Goal: Transaction & Acquisition: Book appointment/travel/reservation

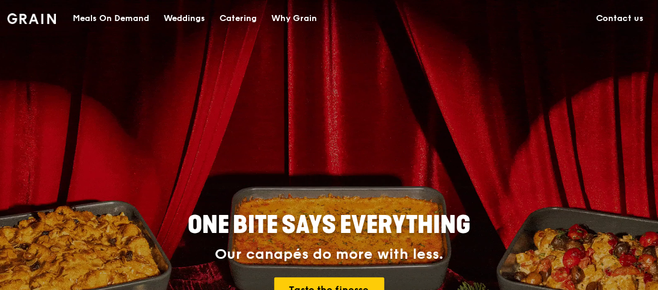
click at [242, 15] on div "Catering" at bounding box center [237, 19] width 37 height 36
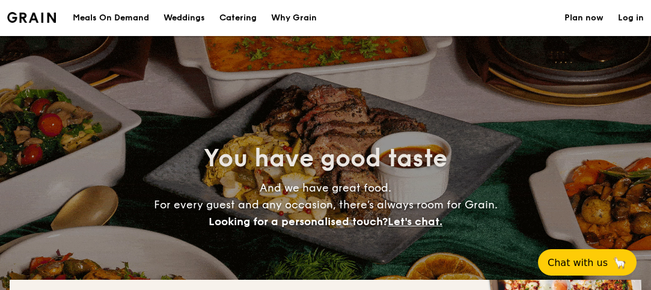
select select
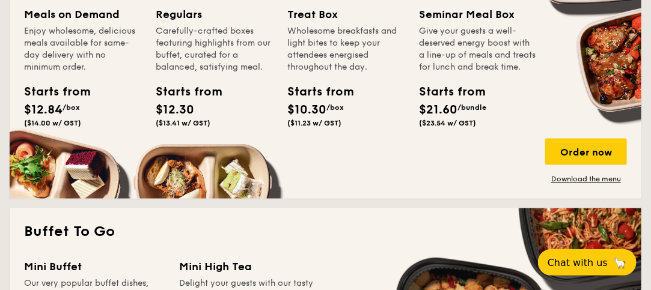
scroll to position [601, 0]
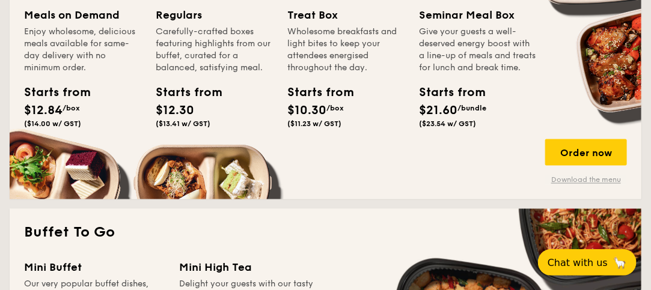
click at [590, 179] on link "Download the menu" at bounding box center [586, 181] width 82 height 10
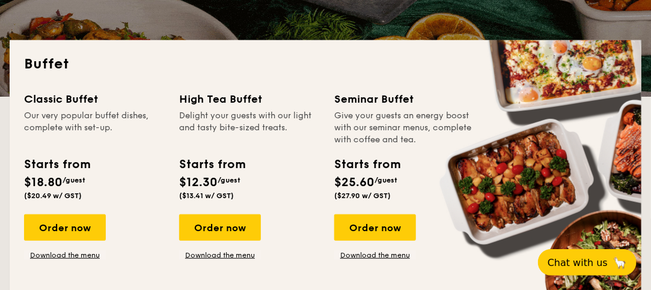
scroll to position [240, 0]
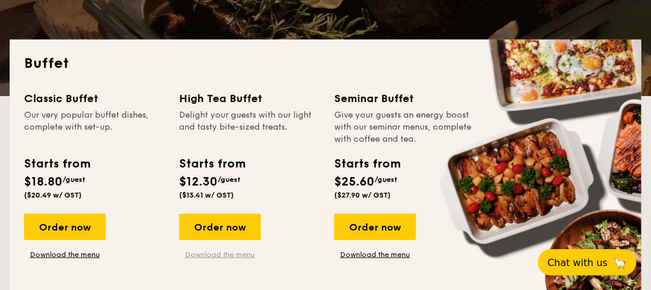
click at [219, 251] on link "Download the menu" at bounding box center [220, 255] width 82 height 10
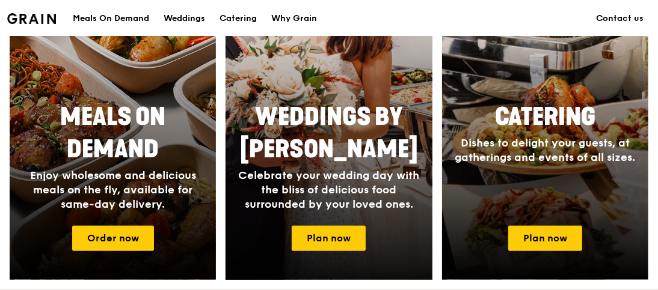
scroll to position [561, 0]
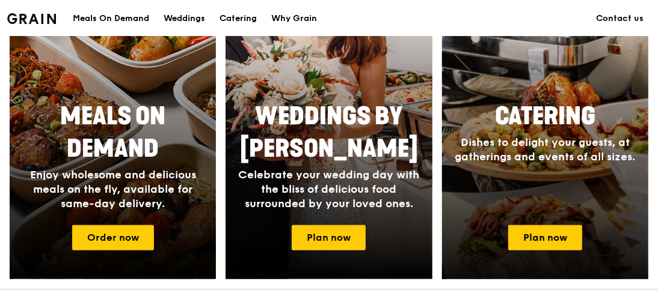
click at [541, 121] on span "Catering" at bounding box center [545, 116] width 100 height 29
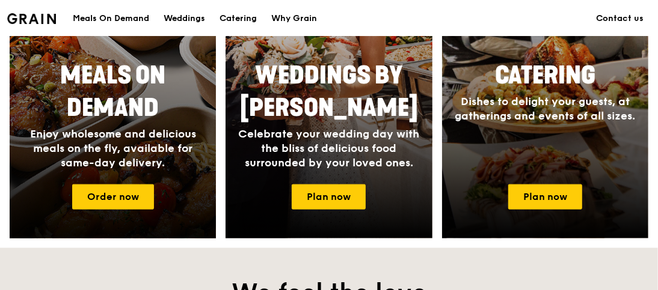
scroll to position [601, 0]
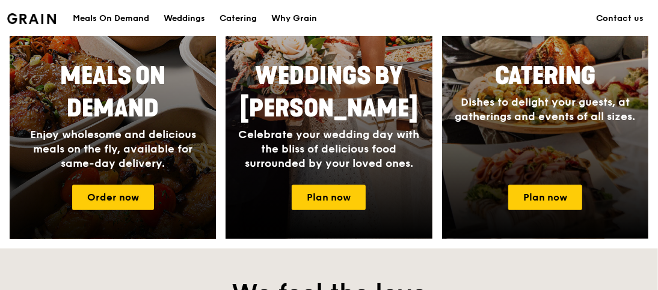
click at [116, 111] on span "Meals On Demand" at bounding box center [112, 92] width 105 height 61
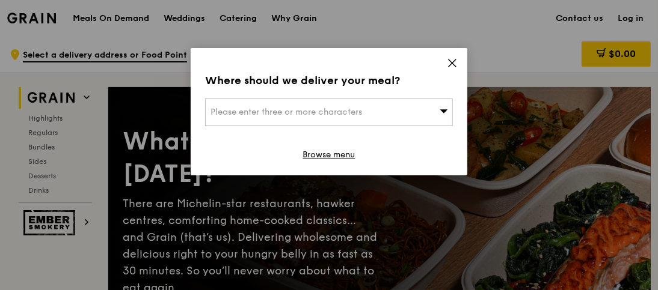
click at [453, 60] on icon at bounding box center [452, 63] width 11 height 11
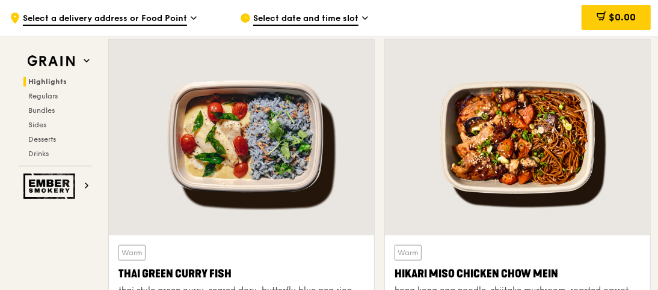
scroll to position [398, 0]
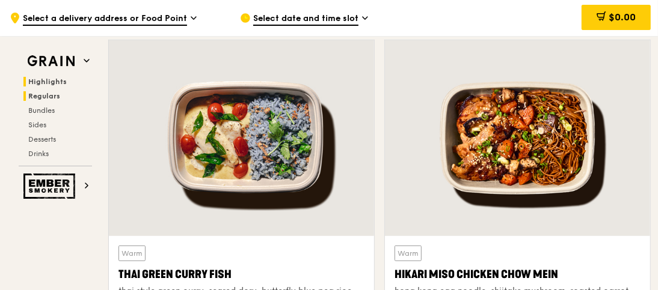
click at [47, 93] on span "Regulars" at bounding box center [44, 96] width 32 height 8
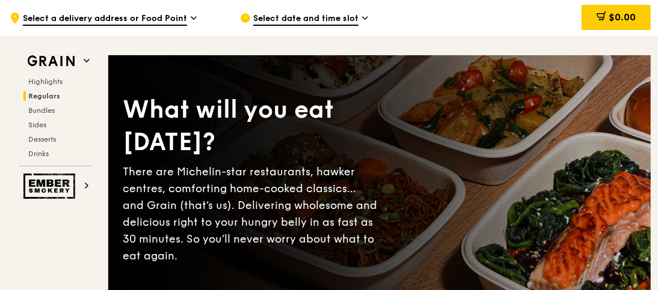
scroll to position [0, 0]
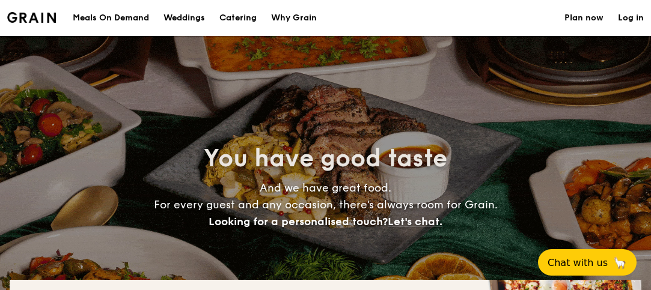
select select
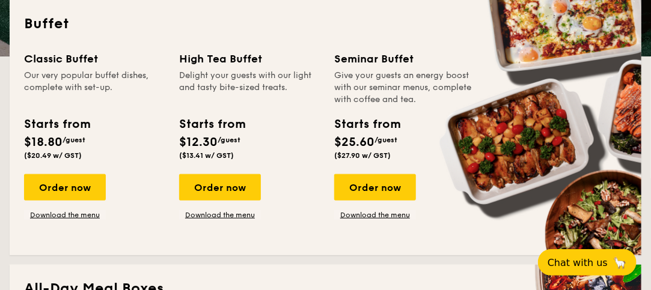
scroll to position [280, 0]
click at [91, 217] on link "Download the menu" at bounding box center [65, 215] width 82 height 10
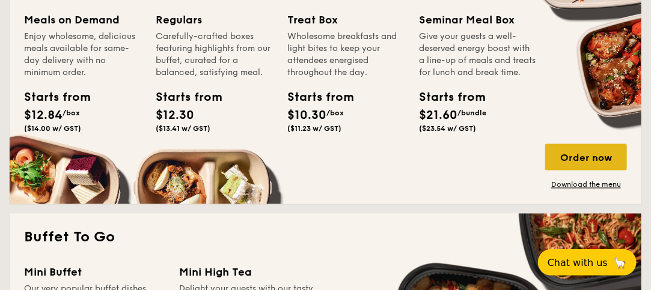
scroll to position [596, 0]
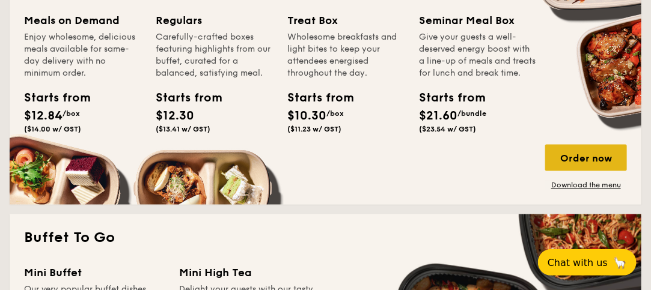
click at [592, 157] on div "Order now" at bounding box center [586, 158] width 82 height 26
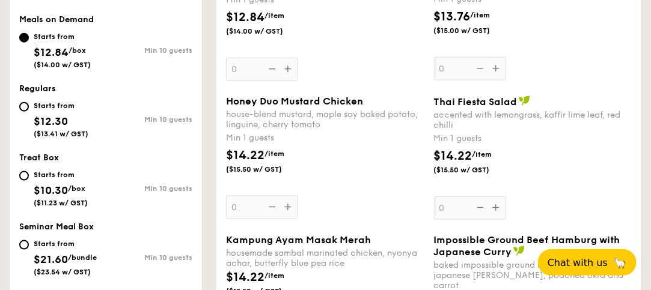
scroll to position [507, 0]
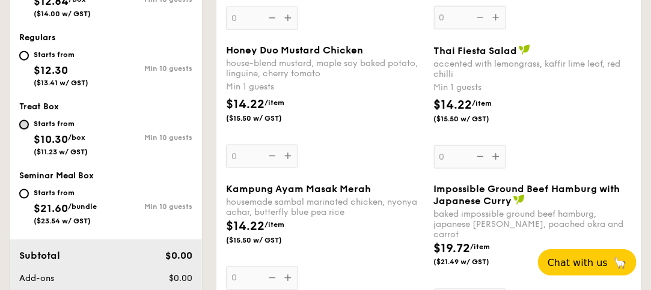
click at [26, 124] on input "Starts from $10.30 /box ($11.23 w/ GST) Min 10 guests" at bounding box center [24, 125] width 10 height 10
radio input "true"
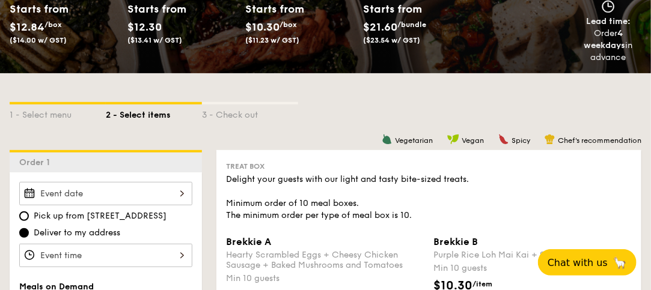
scroll to position [121, 0]
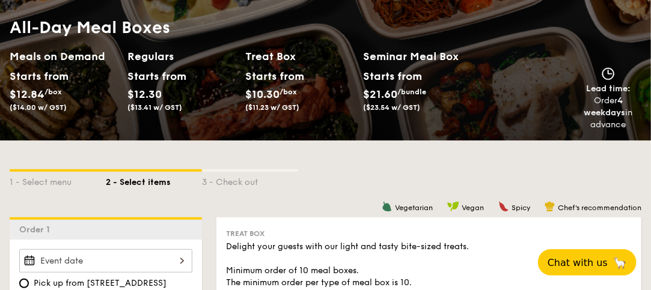
select select
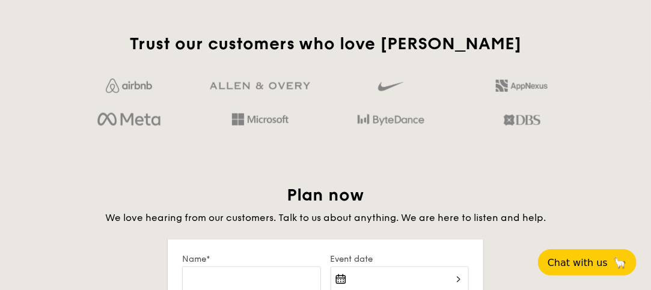
scroll to position [1885, 0]
